Goal: Check status

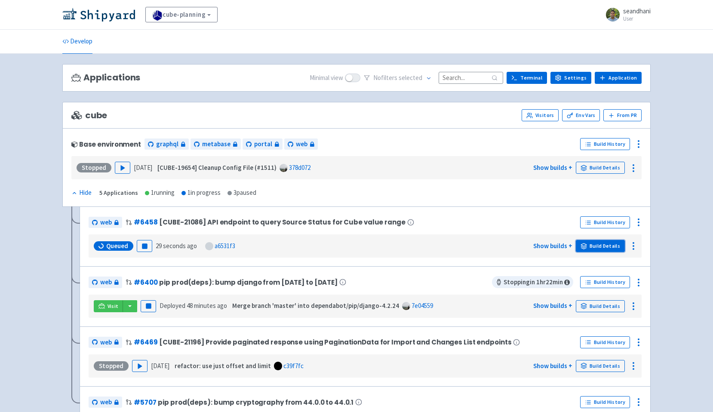
click at [610, 248] on link "Build Details" at bounding box center [600, 246] width 49 height 12
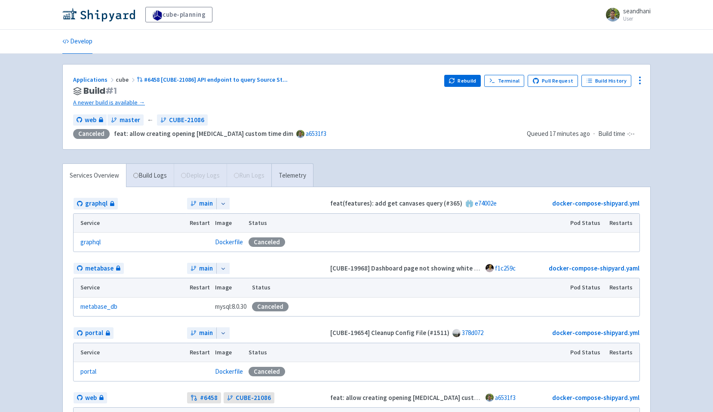
click at [102, 22] on div "cube-planning seandhani User Profile Sign out" at bounding box center [356, 14] width 588 height 15
click at [104, 17] on img at bounding box center [98, 15] width 73 height 14
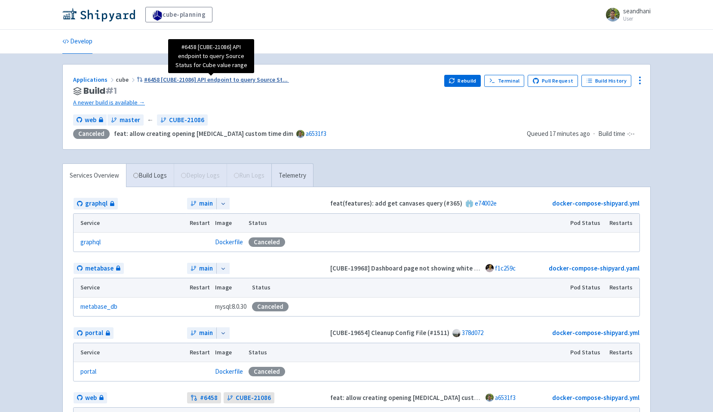
click at [166, 80] on span "#6458 [CUBE-21086] API endpoint to query Source St ..." at bounding box center [216, 80] width 144 height 8
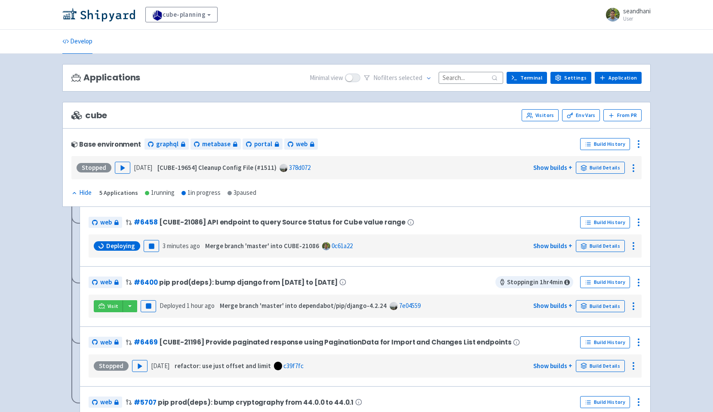
click at [108, 248] on span "Deploying" at bounding box center [120, 246] width 29 height 9
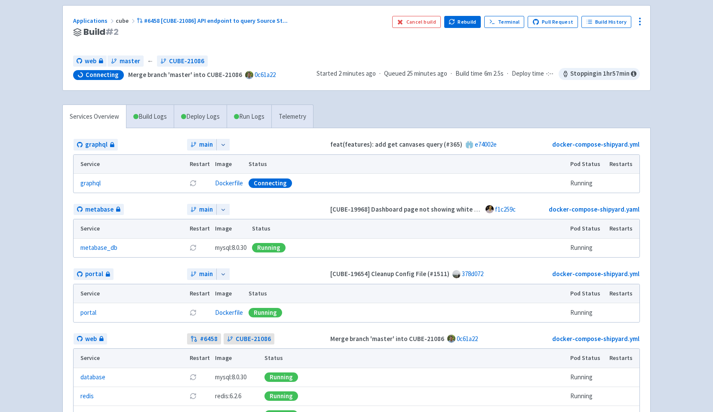
scroll to position [64, 0]
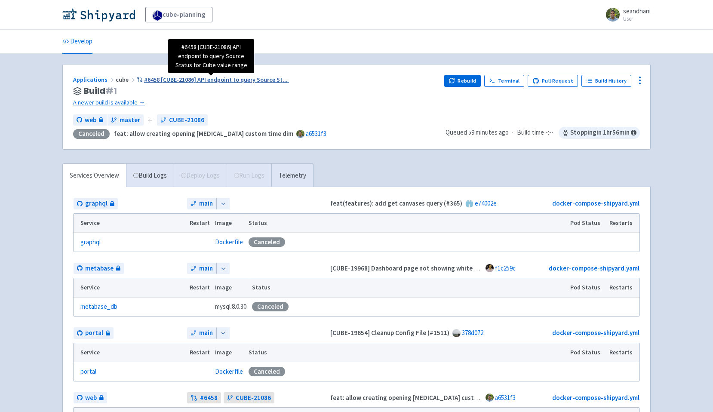
click at [217, 79] on span "#6458 [CUBE-21086] API endpoint to query Source St ..." at bounding box center [216, 80] width 144 height 8
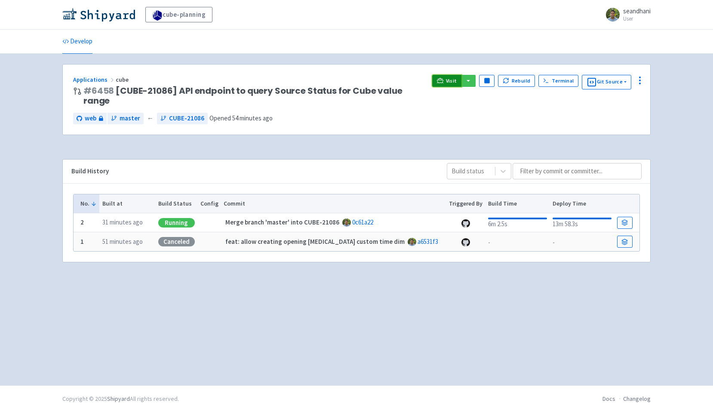
click at [448, 79] on span "Visit" at bounding box center [451, 80] width 11 height 7
